Goal: Information Seeking & Learning: Compare options

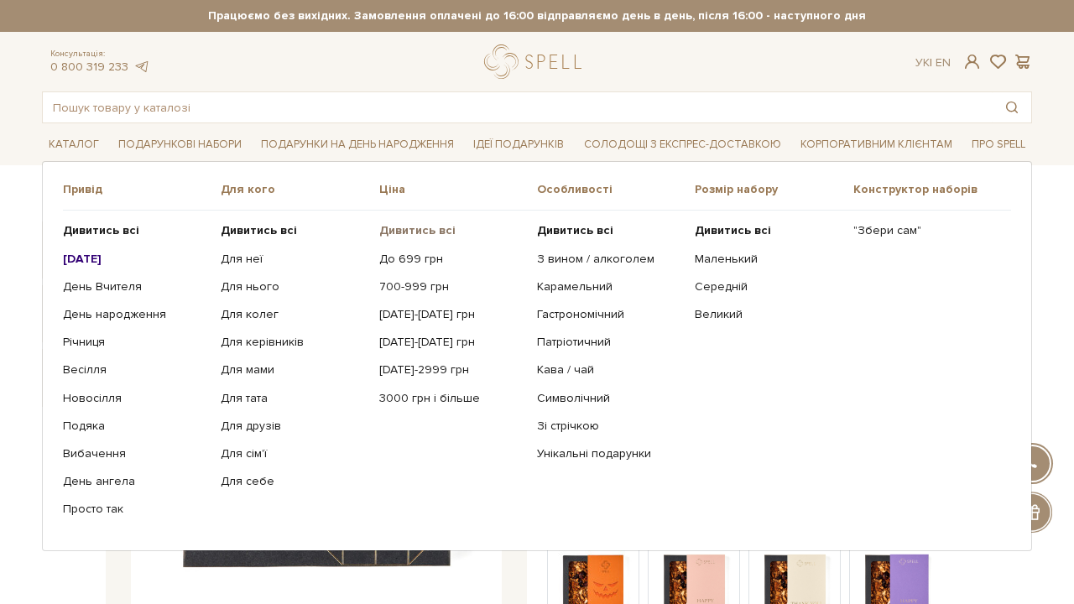
click at [419, 232] on b "Дивитись всі" at bounding box center [417, 230] width 76 height 14
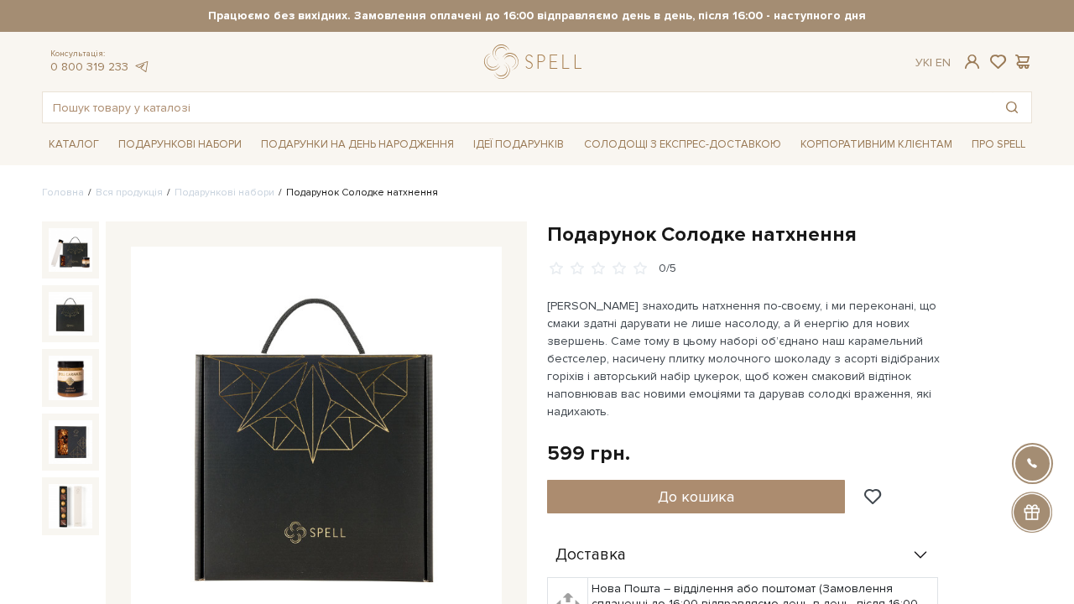
click at [85, 305] on img at bounding box center [71, 314] width 44 height 44
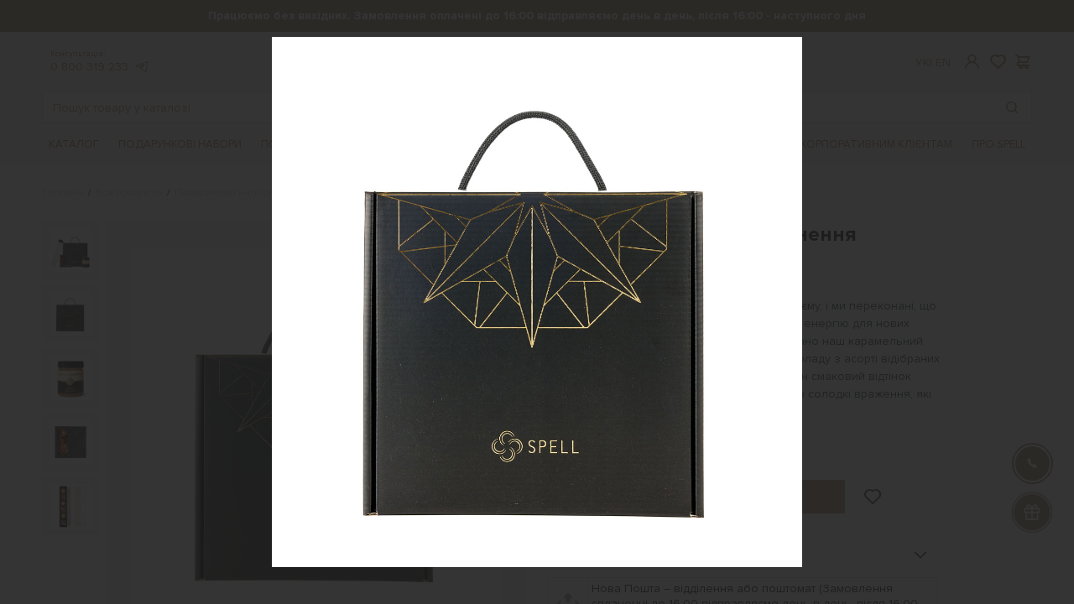
click at [213, 240] on div at bounding box center [537, 302] width 1074 height 604
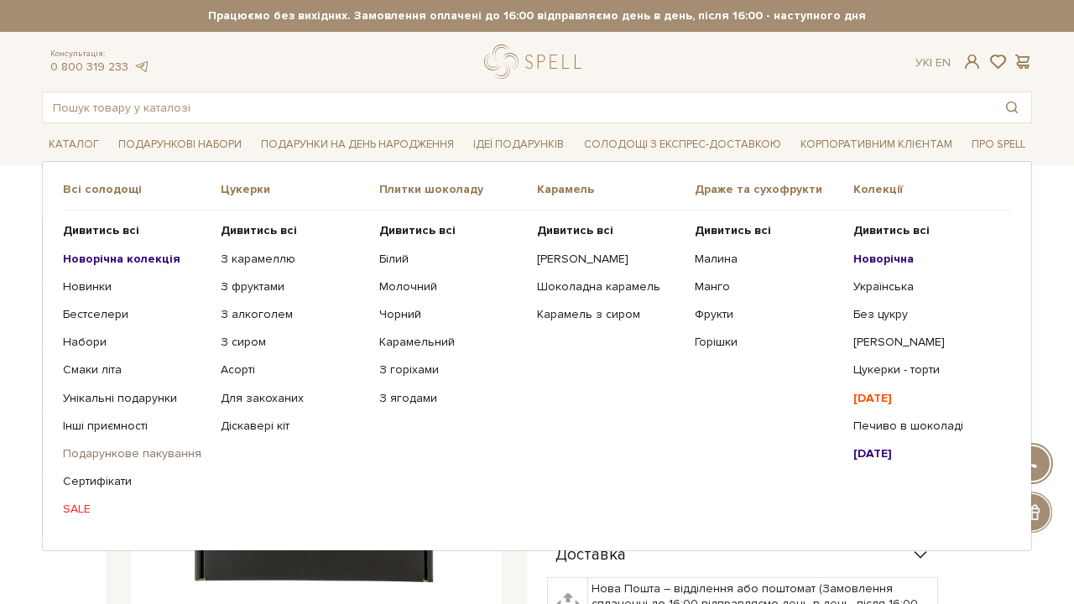
click at [151, 450] on link "Подарункове пакування" at bounding box center [135, 453] width 145 height 15
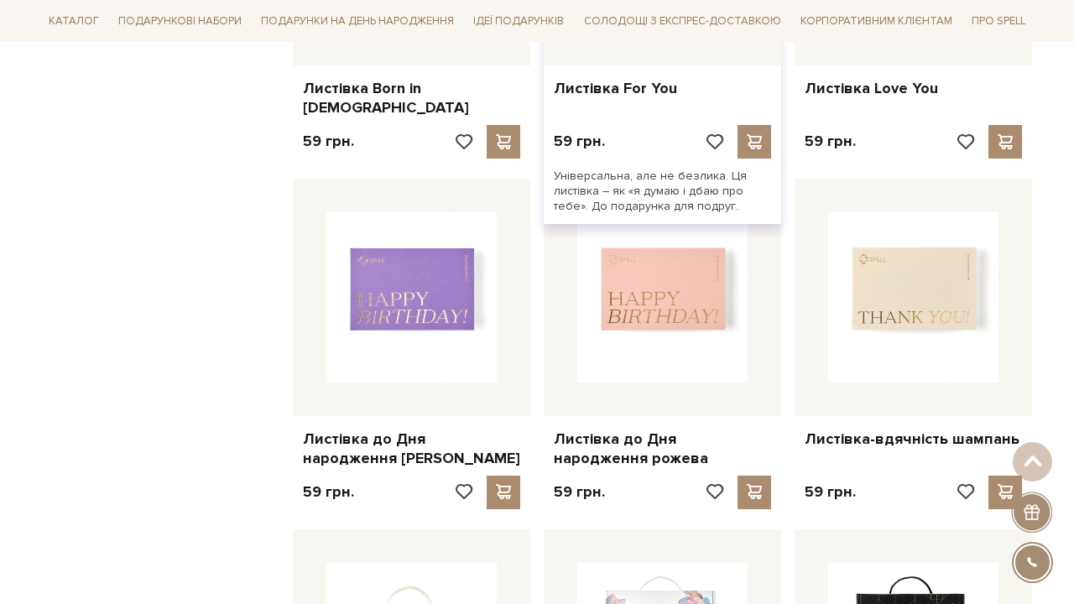
scroll to position [1278, 0]
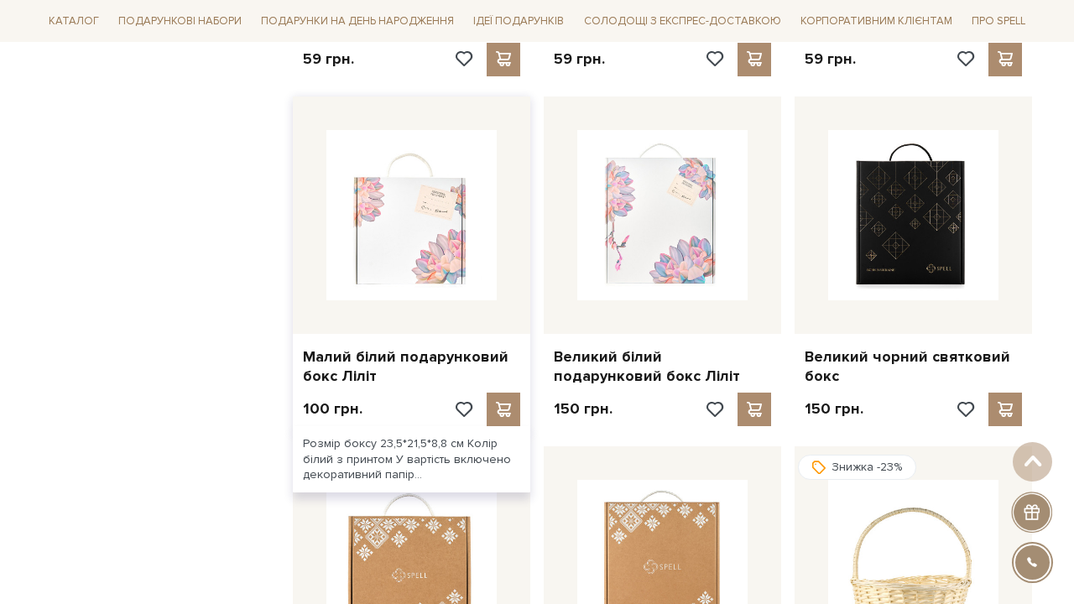
click at [338, 192] on img at bounding box center [411, 215] width 170 height 170
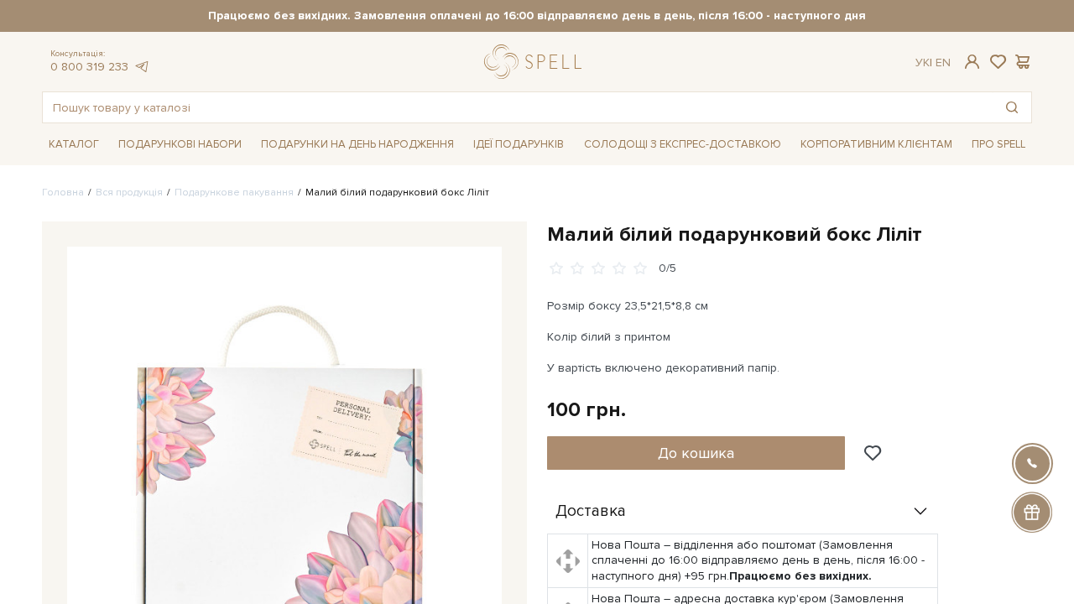
drag, startPoint x: 0, startPoint y: 0, endPoint x: 227, endPoint y: 414, distance: 472.1
click at [227, 414] on img at bounding box center [284, 464] width 435 height 435
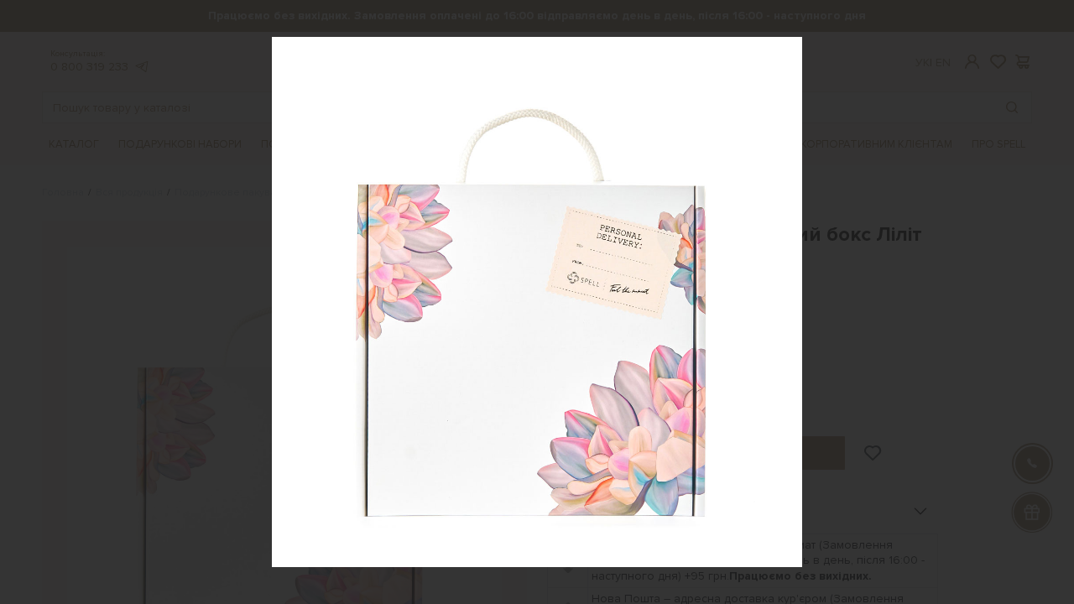
drag, startPoint x: 520, startPoint y: 343, endPoint x: 204, endPoint y: 170, distance: 361.0
click at [204, 170] on div at bounding box center [537, 302] width 1074 height 604
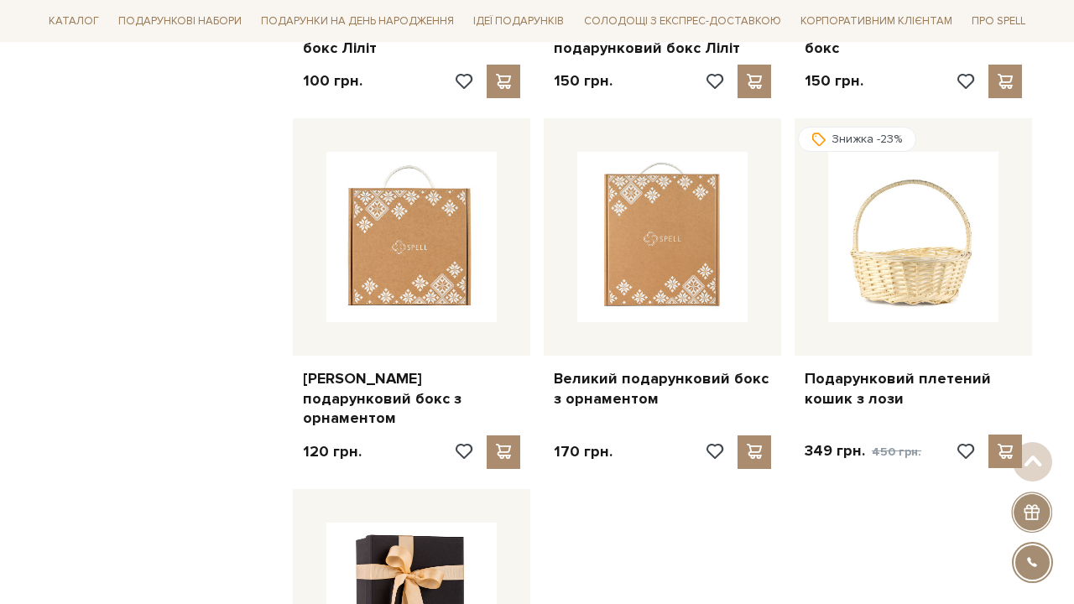
scroll to position [1661, 0]
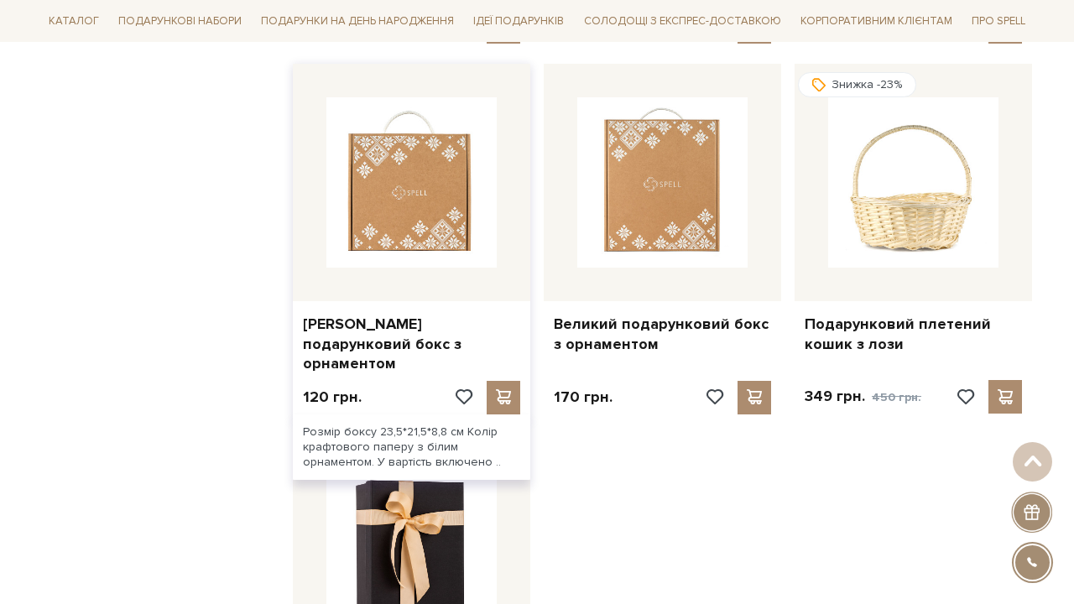
click at [478, 164] on img at bounding box center [411, 182] width 170 height 170
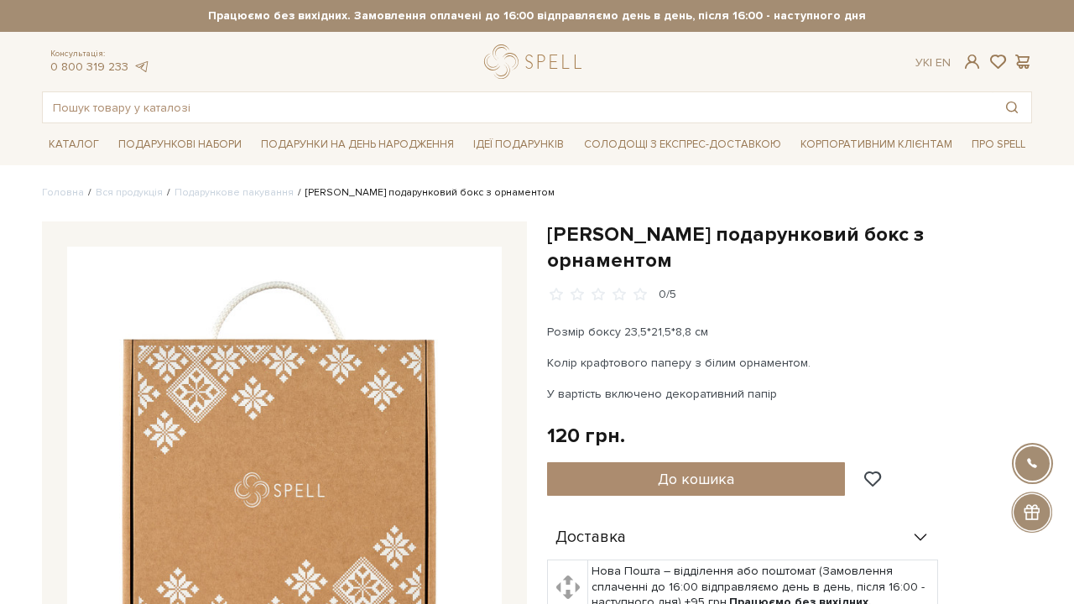
click at [387, 321] on img at bounding box center [284, 464] width 435 height 435
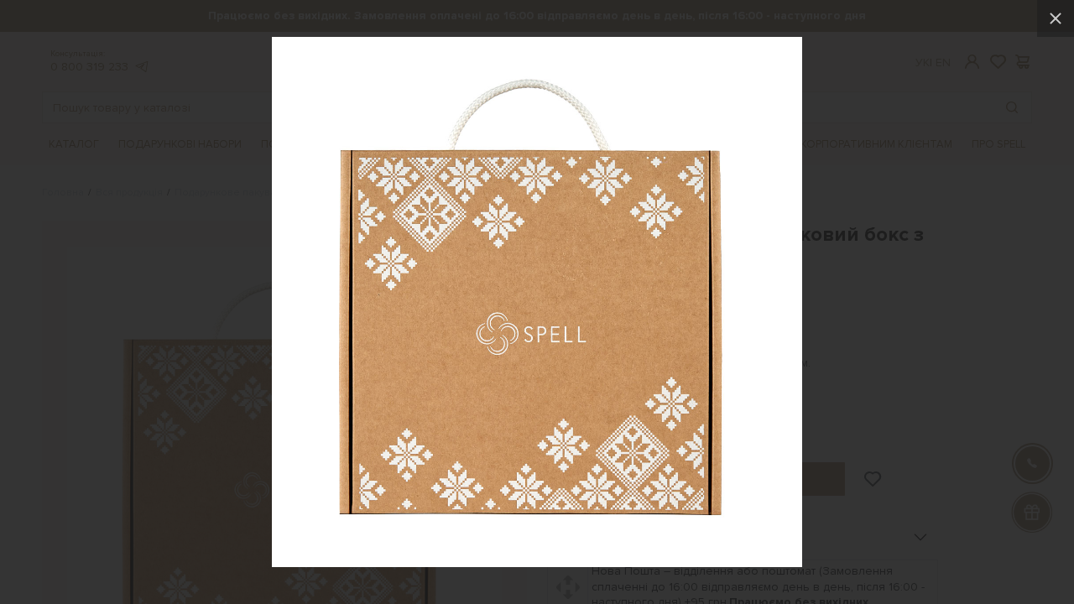
click at [138, 176] on div at bounding box center [537, 302] width 1074 height 604
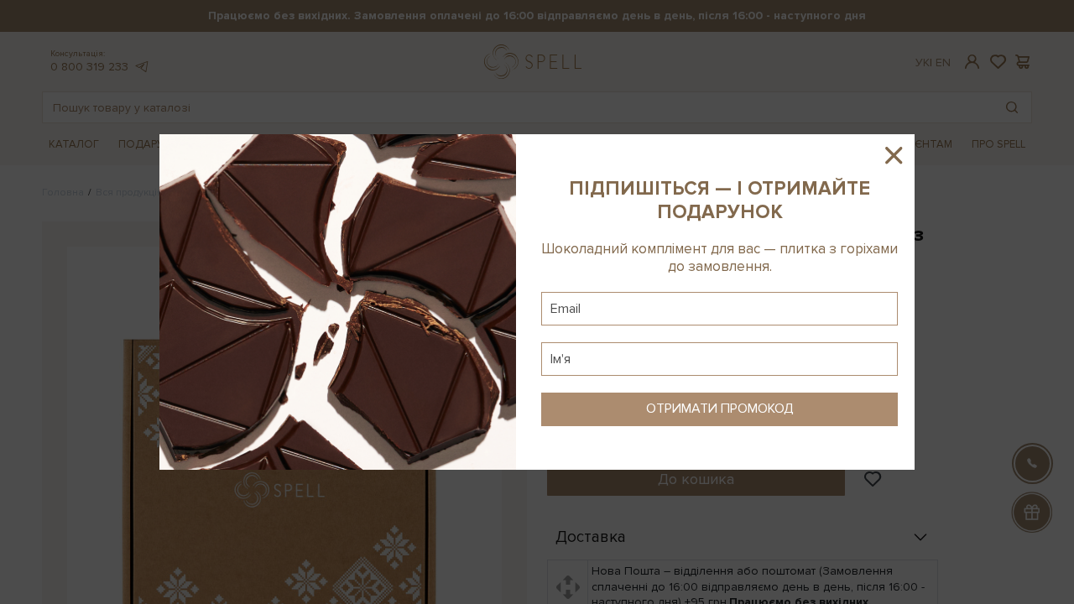
click at [69, 147] on div at bounding box center [537, 302] width 1074 height 604
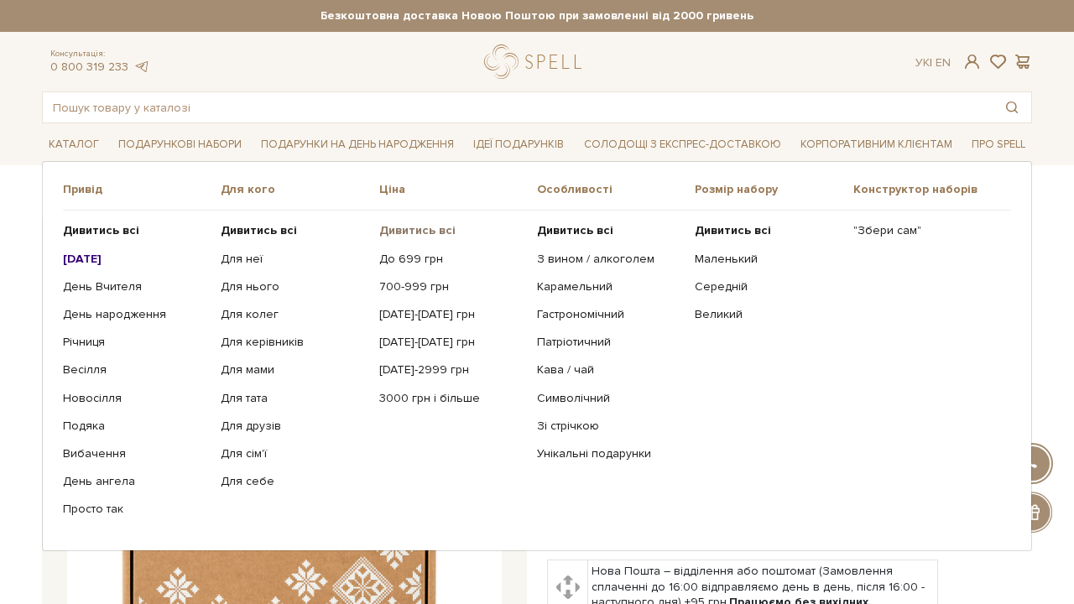
click at [441, 233] on b "Дивитись всі" at bounding box center [417, 230] width 76 height 14
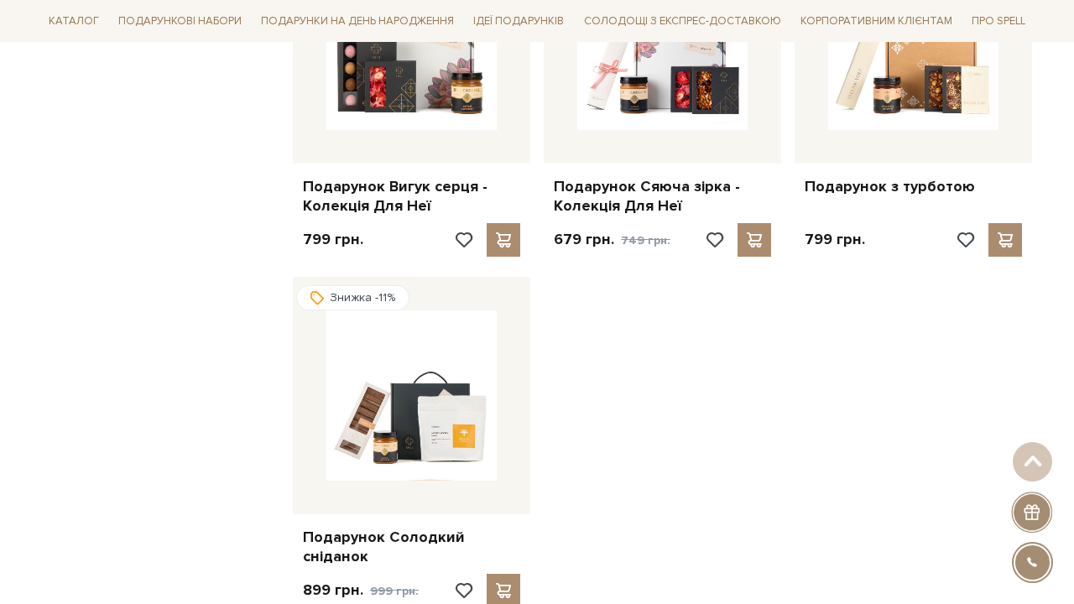
scroll to position [1863, 0]
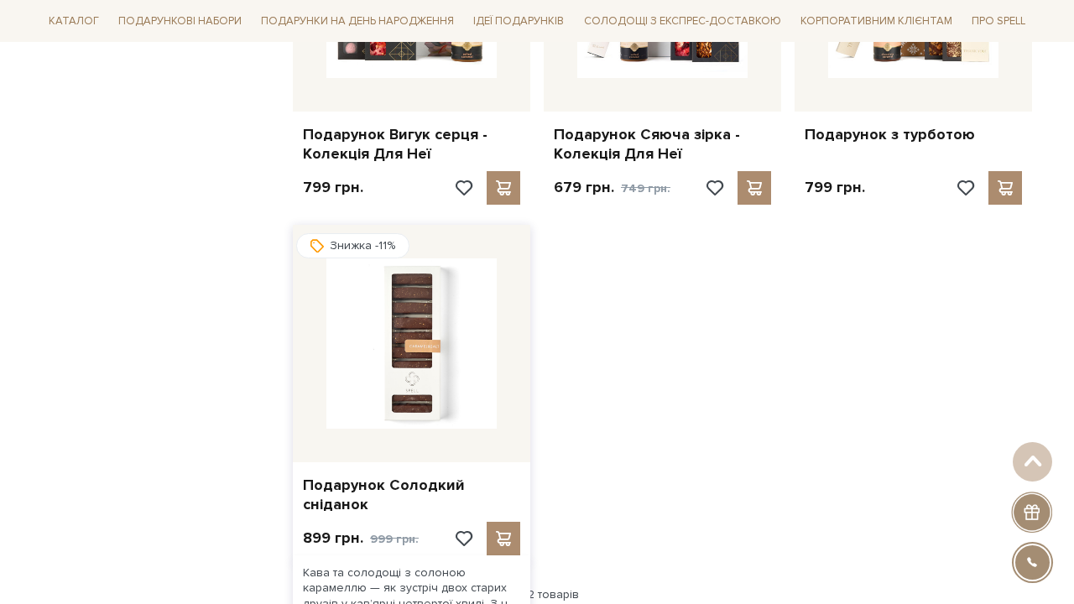
click at [436, 301] on img at bounding box center [411, 343] width 170 height 170
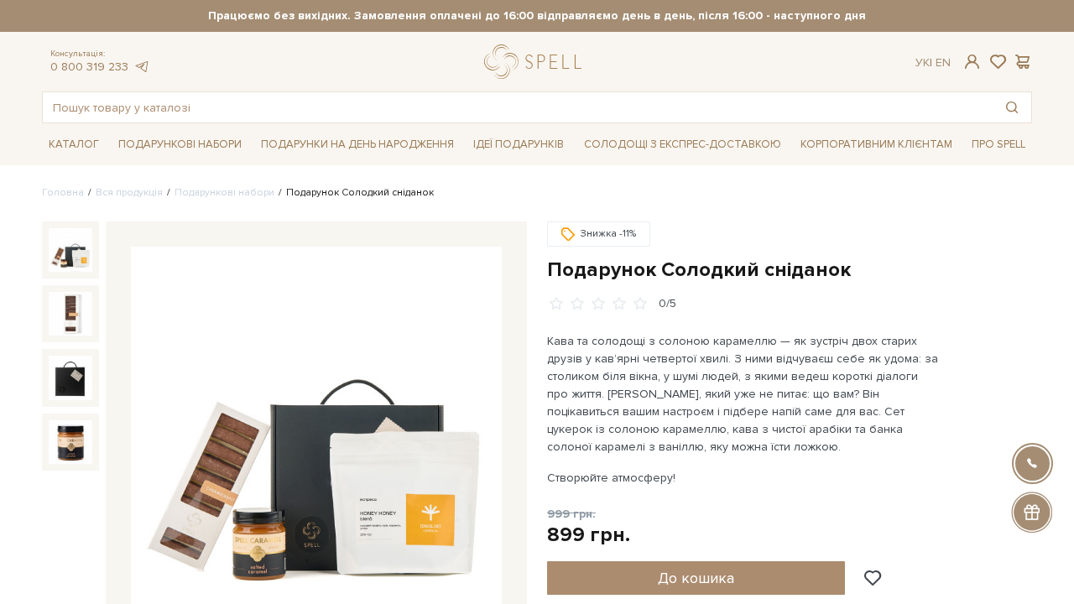
click at [77, 379] on img at bounding box center [71, 378] width 44 height 44
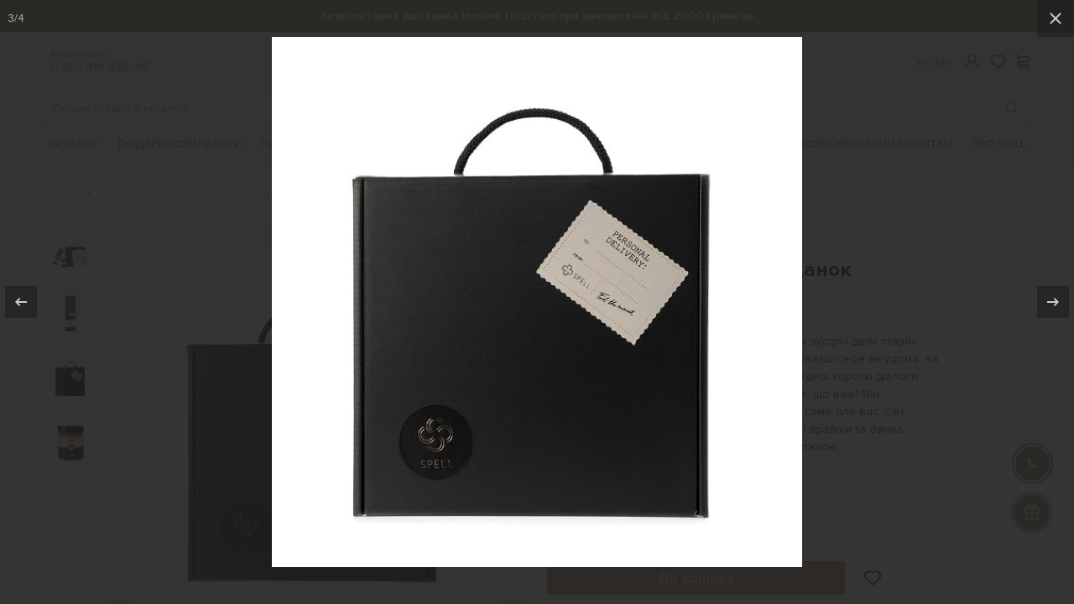
click at [828, 268] on div at bounding box center [537, 302] width 1074 height 604
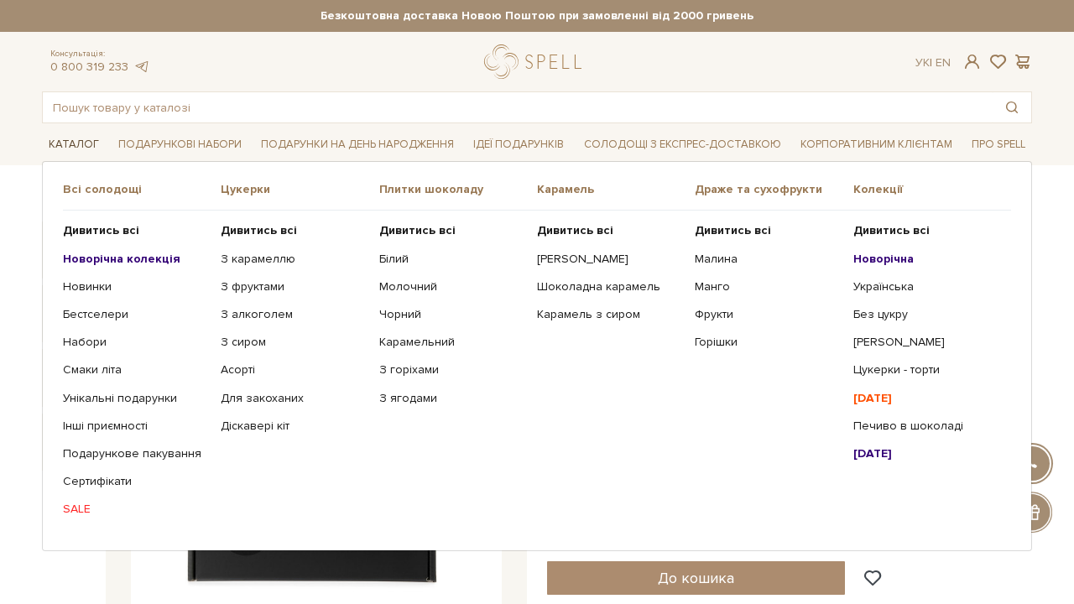
click at [74, 143] on link "Каталог" at bounding box center [74, 145] width 64 height 26
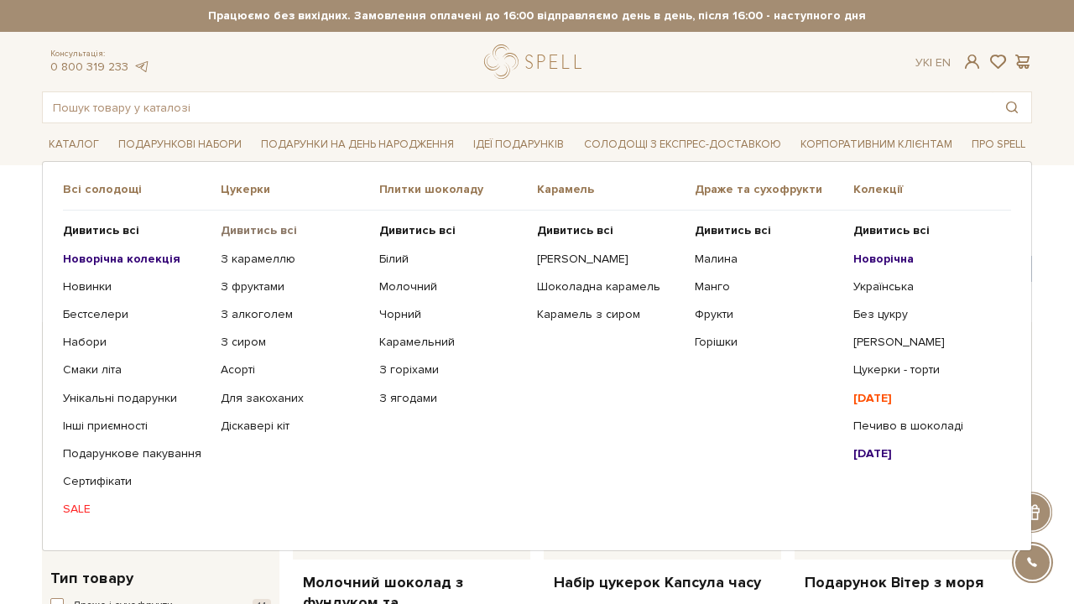
click at [237, 234] on b "Дивитись всі" at bounding box center [259, 230] width 76 height 14
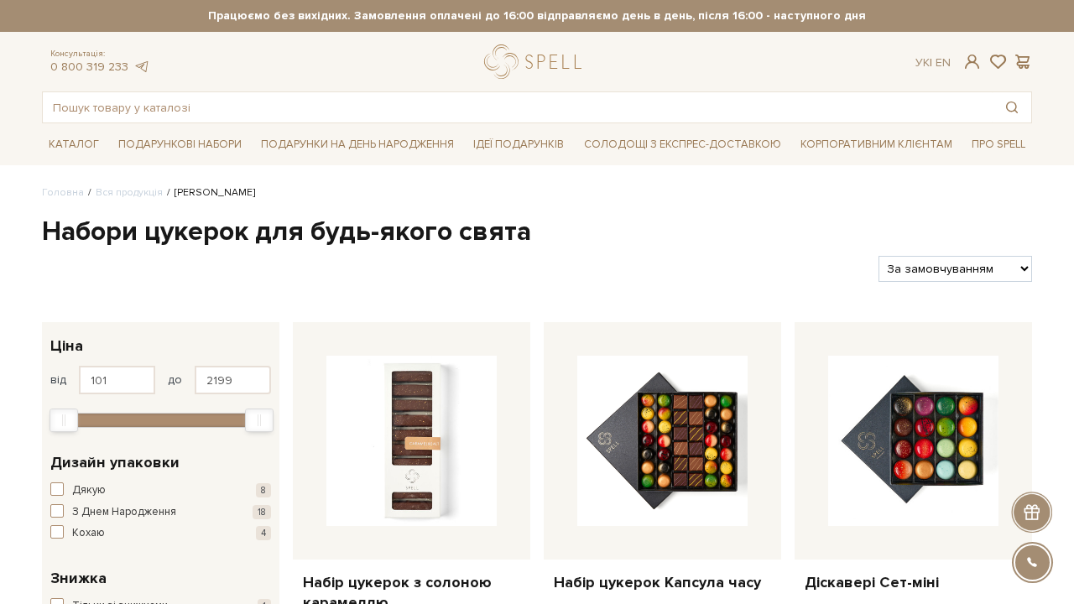
scroll to position [117, 0]
